Goal: Find specific page/section: Find specific page/section

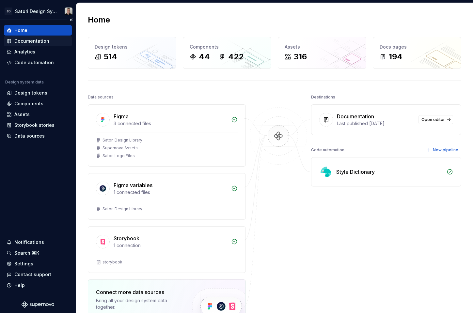
click at [30, 44] on div "Documentation" at bounding box center [31, 41] width 35 height 7
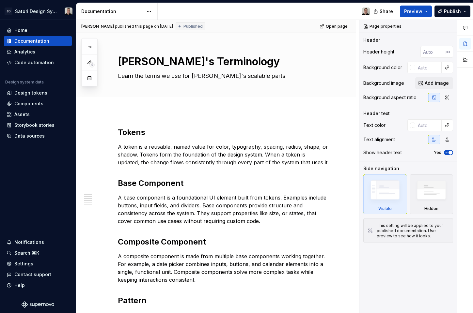
type textarea "*"
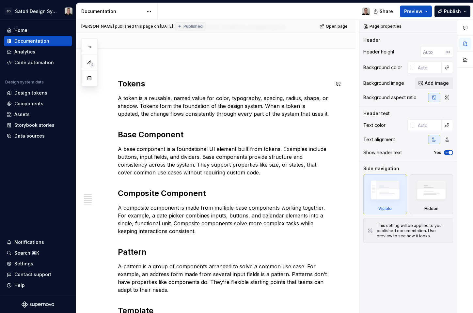
scroll to position [52, 0]
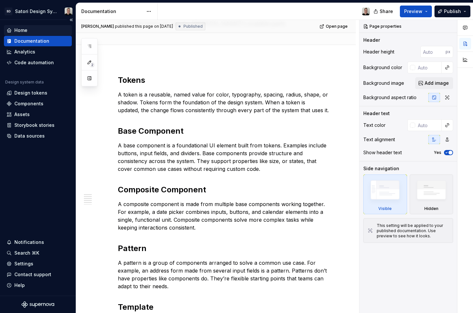
click at [27, 32] on div "Home" at bounding box center [20, 30] width 13 height 7
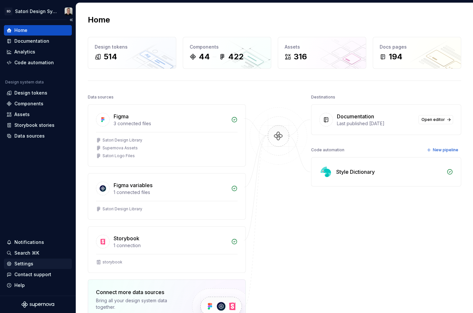
click at [34, 263] on div "Settings" at bounding box center [38, 264] width 63 height 7
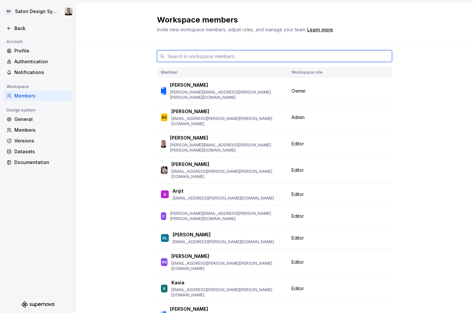
click at [174, 57] on input "text" at bounding box center [278, 56] width 227 height 12
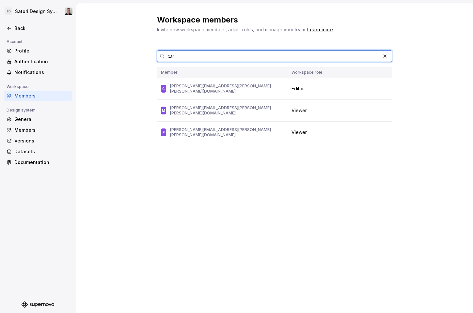
type input "[PERSON_NAME]"
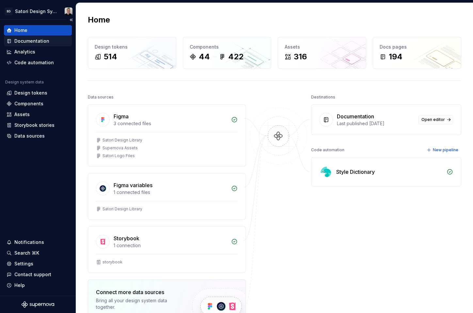
click at [35, 38] on div "Documentation" at bounding box center [31, 41] width 35 height 7
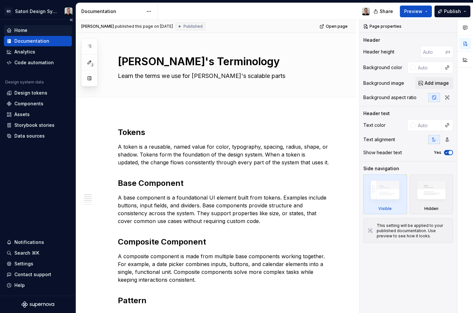
click at [22, 30] on div "Home" at bounding box center [20, 30] width 13 height 7
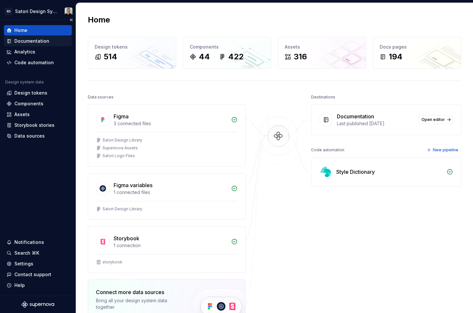
click at [30, 38] on div "Documentation" at bounding box center [31, 41] width 35 height 7
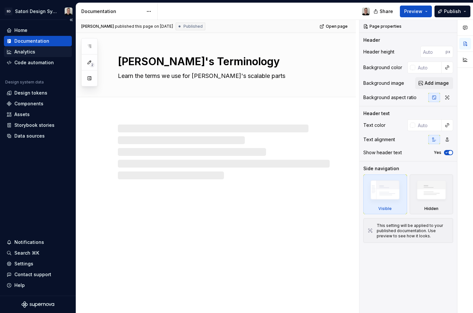
type textarea "*"
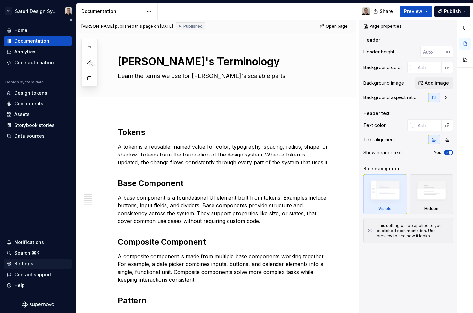
click at [26, 266] on div "Settings" at bounding box center [23, 264] width 19 height 7
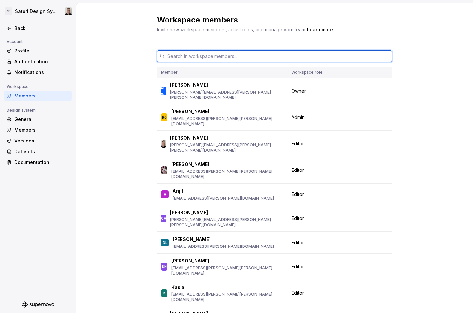
click at [176, 55] on input "text" at bounding box center [278, 56] width 227 height 12
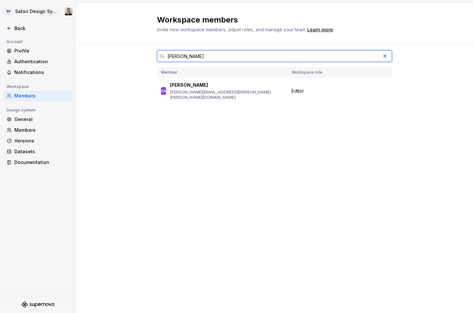
type input "[PERSON_NAME]"
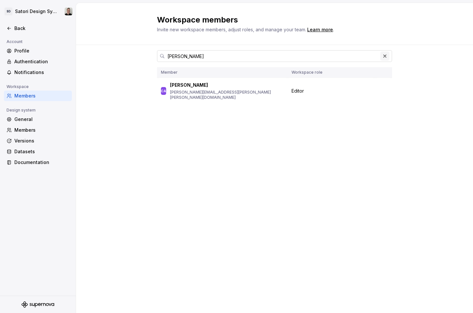
click at [383, 56] on button "button" at bounding box center [384, 56] width 9 height 9
